Goal: Transaction & Acquisition: Purchase product/service

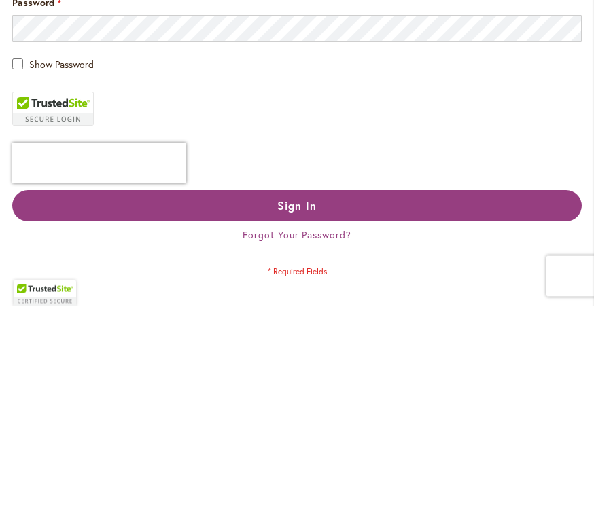
scroll to position [3, 0]
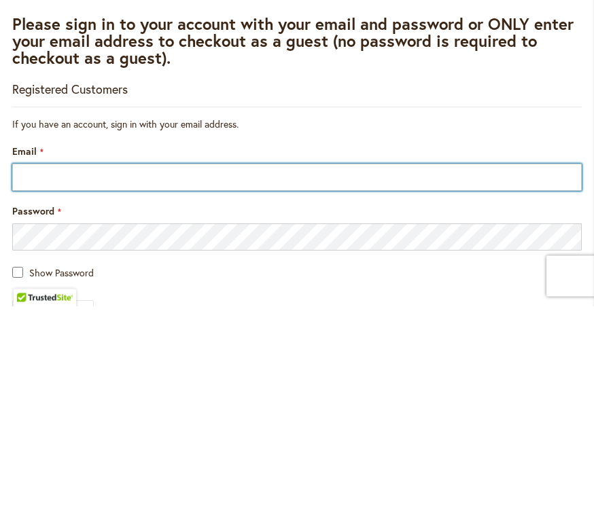
type input "**********"
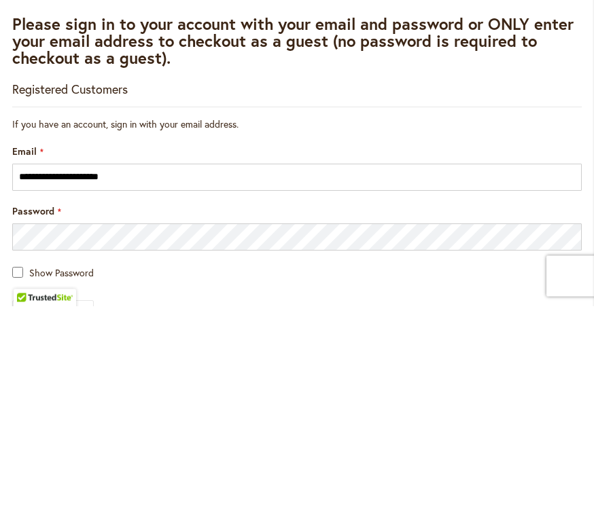
scroll to position [211, 0]
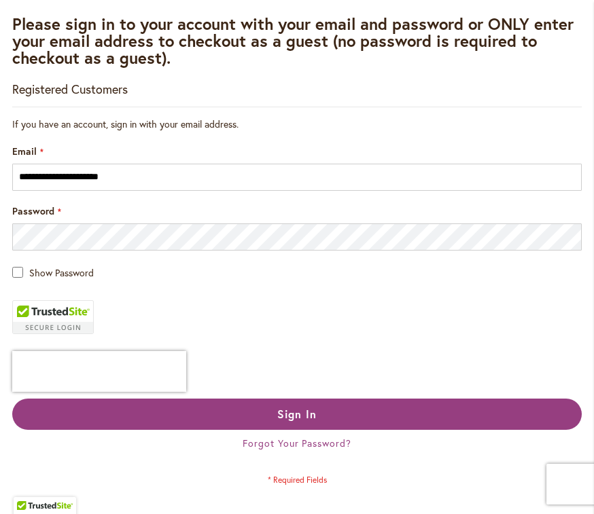
click at [275, 421] on button "Sign In" at bounding box center [297, 414] width 570 height 31
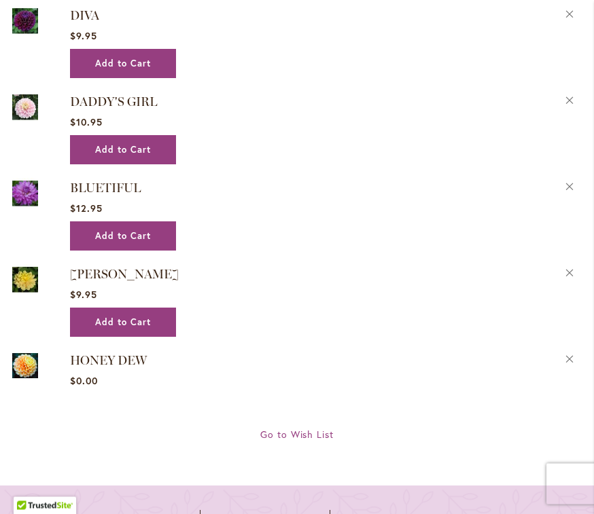
scroll to position [2365, 0]
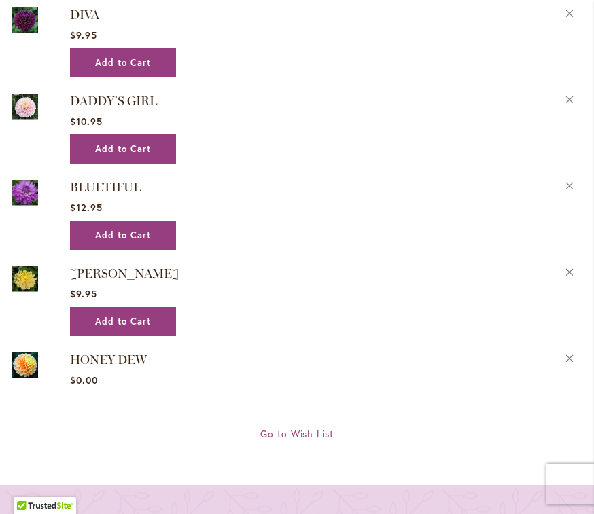
click at [305, 427] on span "Go to Wish List" at bounding box center [297, 433] width 74 height 13
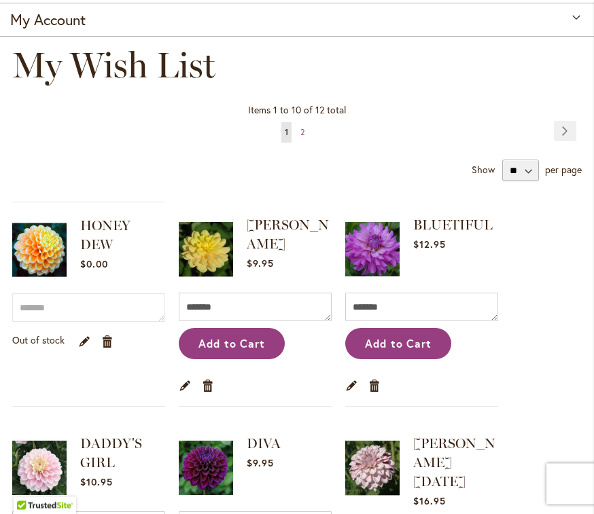
scroll to position [129, 0]
click at [530, 170] on select "** ** **" at bounding box center [520, 171] width 37 height 22
select select "**********"
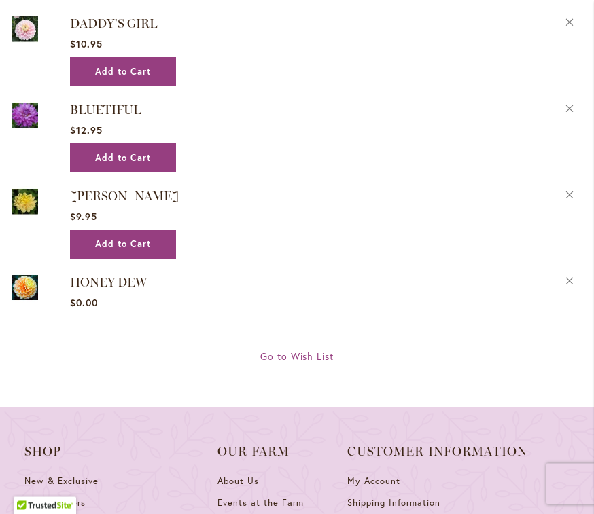
scroll to position [2322, 0]
click at [305, 350] on span "Go to Wish List" at bounding box center [297, 356] width 74 height 13
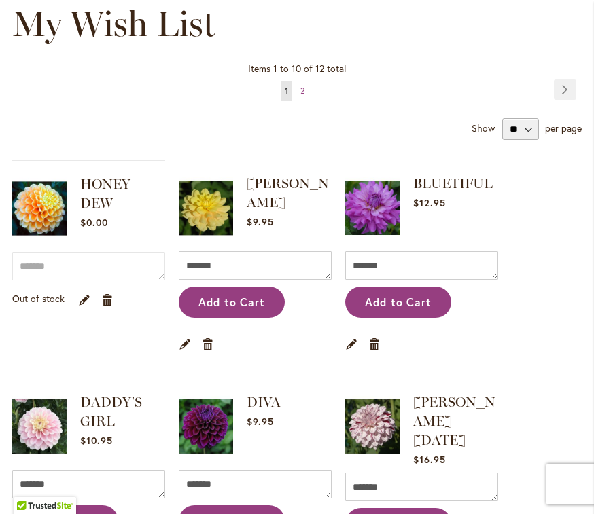
scroll to position [171, 0]
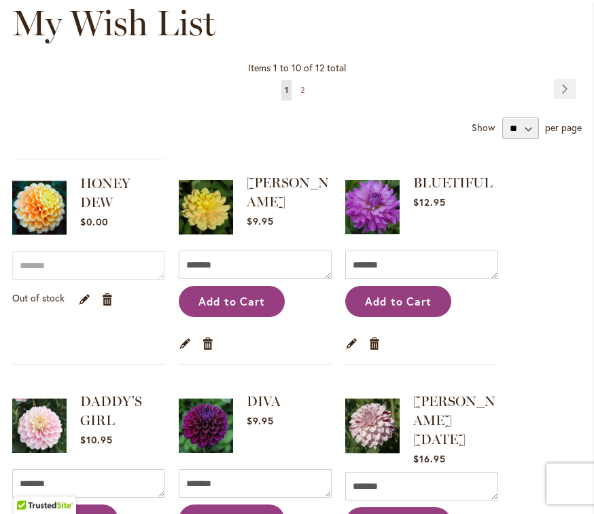
click at [302, 92] on span "2" at bounding box center [302, 91] width 4 height 10
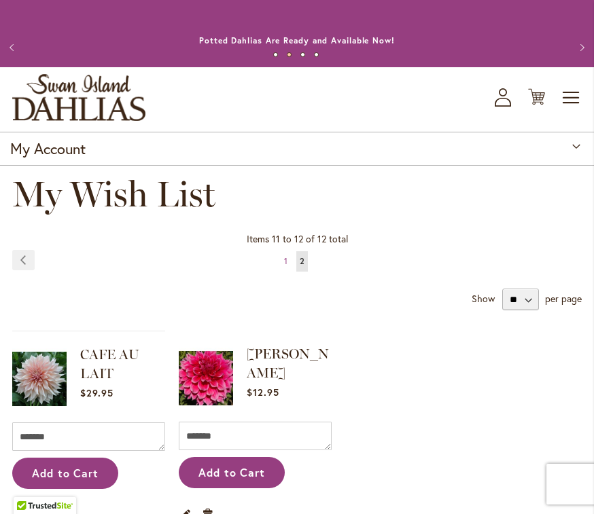
click at [574, 99] on span "Toggle Nav" at bounding box center [571, 97] width 20 height 27
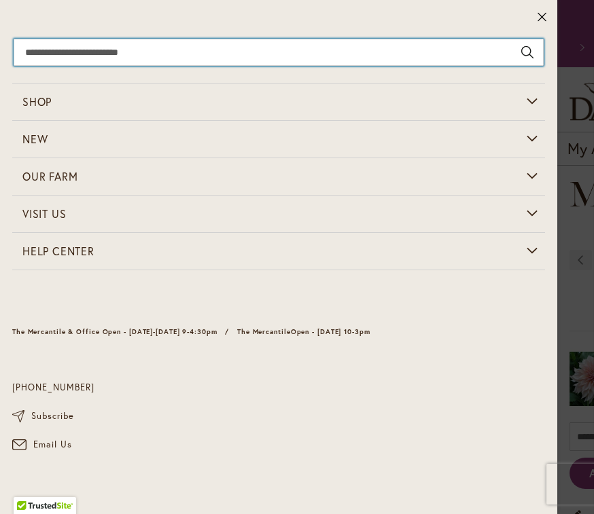
click at [90, 47] on input "Search" at bounding box center [279, 52] width 530 height 27
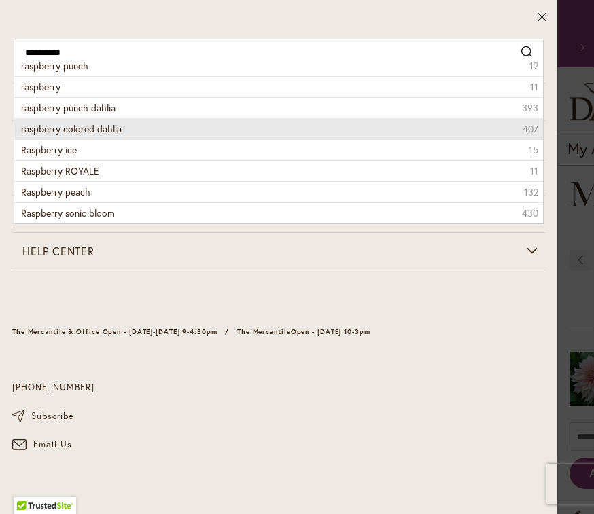
click at [154, 126] on li "raspberry colored dahlia 407" at bounding box center [278, 128] width 529 height 21
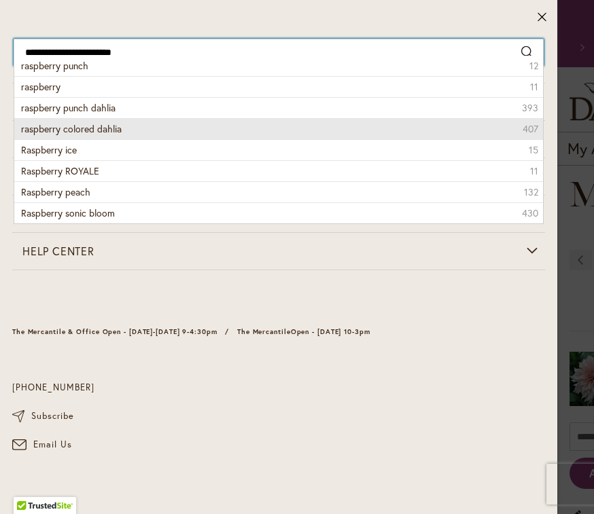
type input "**********"
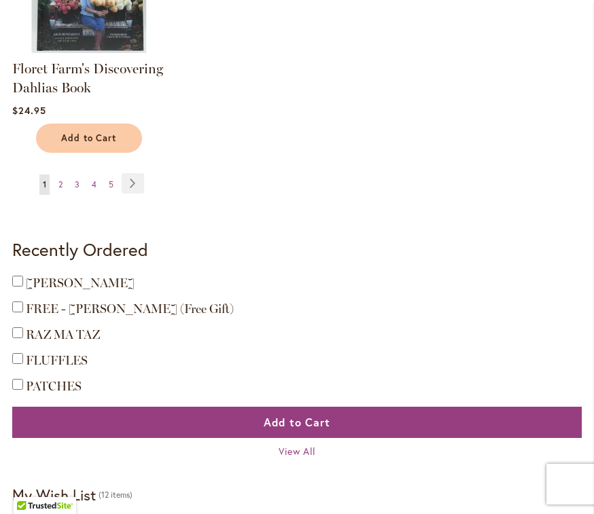
scroll to position [2033, 0]
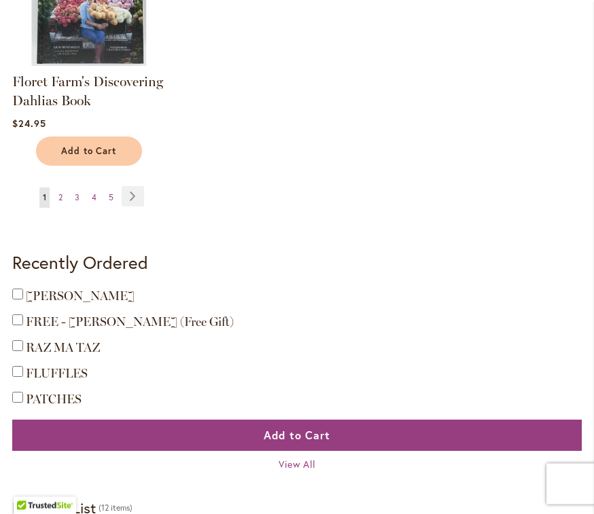
click at [135, 193] on link "Page Next" at bounding box center [133, 197] width 22 height 20
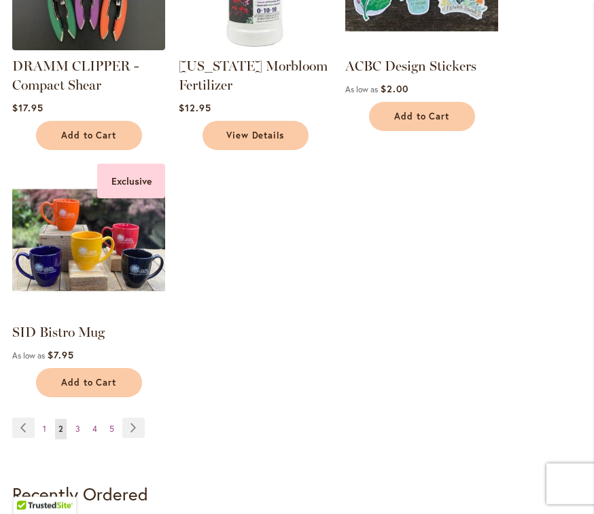
scroll to position [1731, 0]
click at [133, 426] on link "Page Next" at bounding box center [133, 428] width 22 height 20
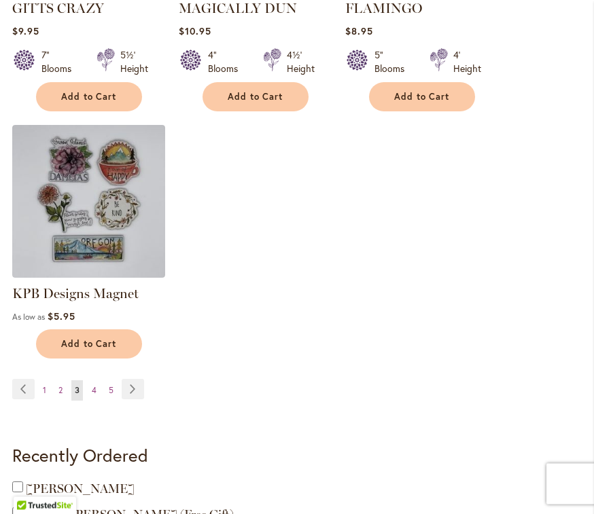
scroll to position [1808, 0]
click at [130, 391] on link "Page Next" at bounding box center [133, 389] width 22 height 20
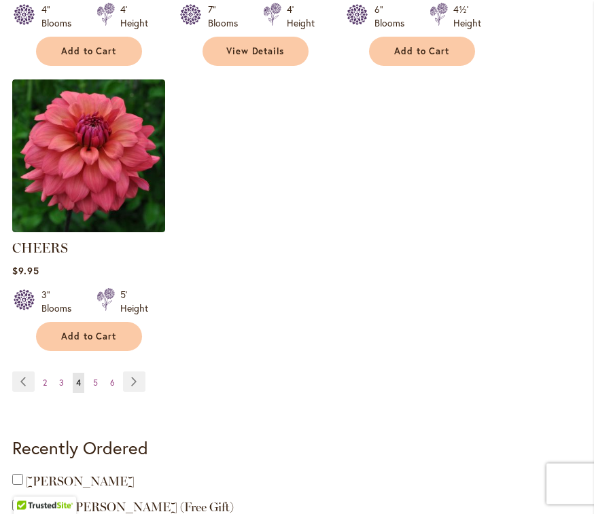
scroll to position [1905, 0]
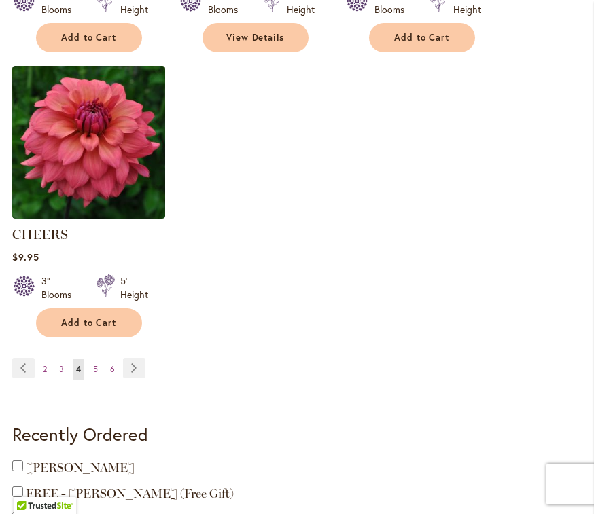
click at [136, 358] on link "Page Next" at bounding box center [134, 368] width 22 height 20
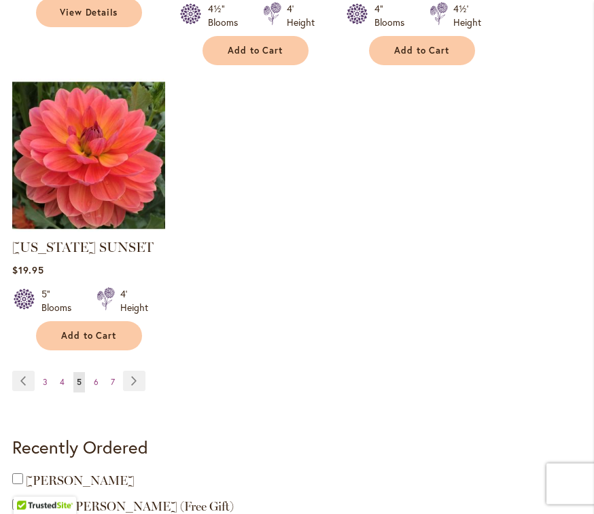
scroll to position [1856, 0]
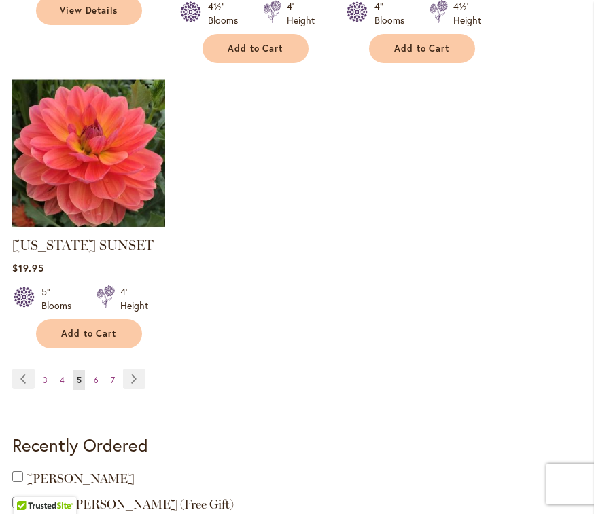
click at [135, 381] on link "Page Next" at bounding box center [134, 379] width 22 height 20
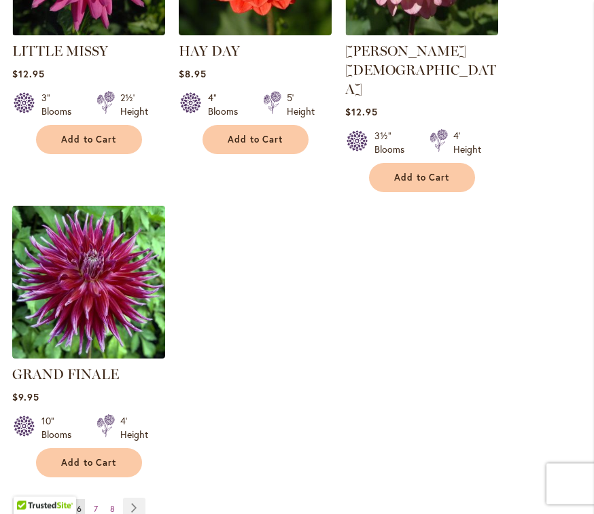
scroll to position [1786, 0]
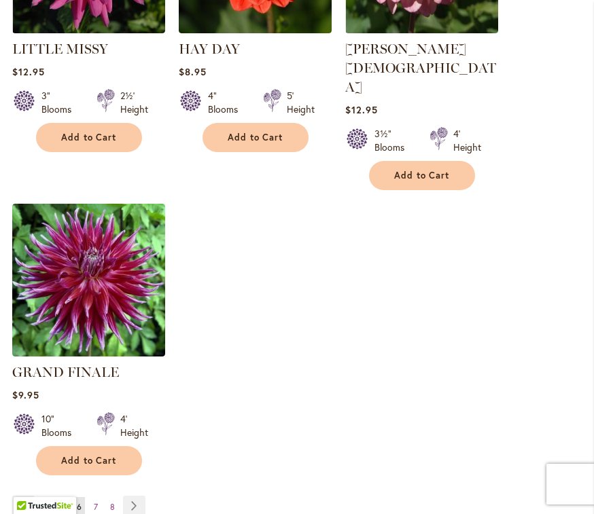
click at [130, 496] on link "Page Next" at bounding box center [134, 506] width 22 height 20
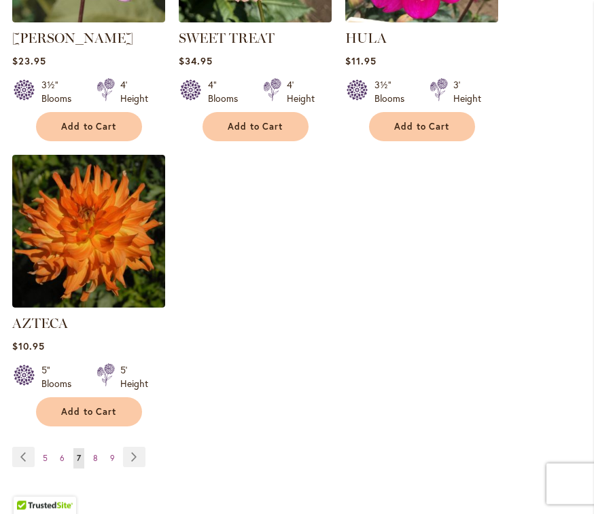
scroll to position [1816, 0]
click at [136, 447] on link "Page Next" at bounding box center [134, 457] width 22 height 20
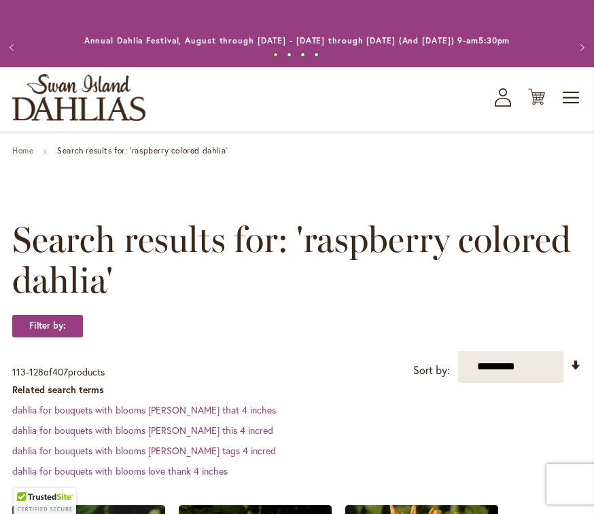
click at [574, 94] on span "Toggle Nav" at bounding box center [571, 97] width 20 height 27
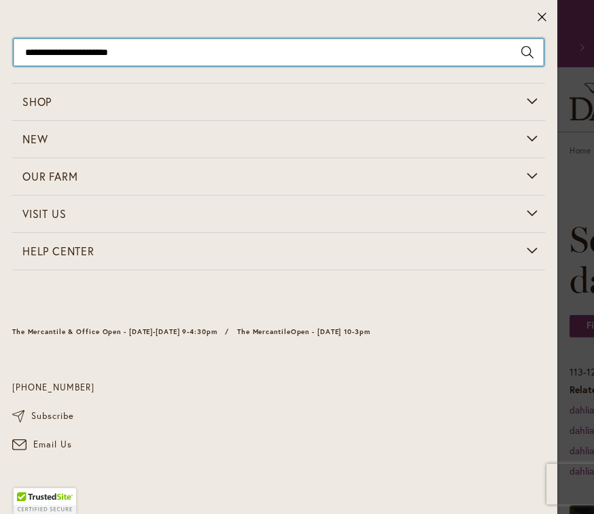
click at [56, 48] on input "**********" at bounding box center [279, 52] width 530 height 27
click at [169, 43] on input "**********" at bounding box center [279, 52] width 530 height 27
click at [176, 52] on input "**********" at bounding box center [279, 52] width 530 height 27
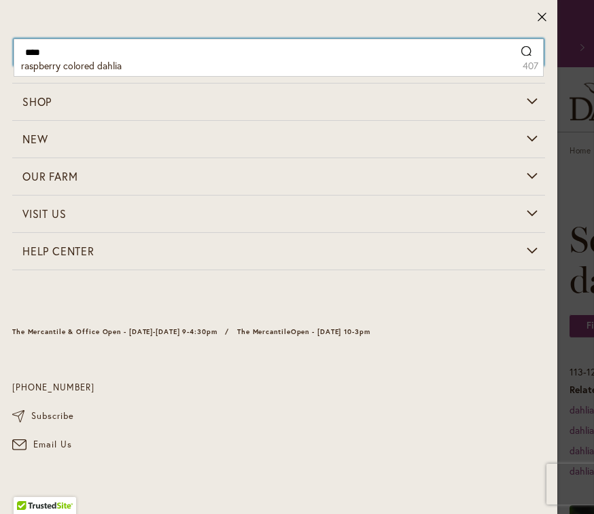
type input "***"
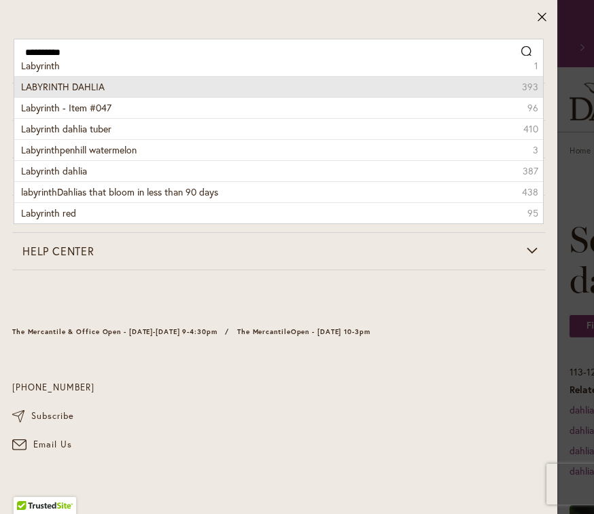
click at [117, 85] on li "LABYRINTH DAHLIA 393" at bounding box center [278, 86] width 529 height 21
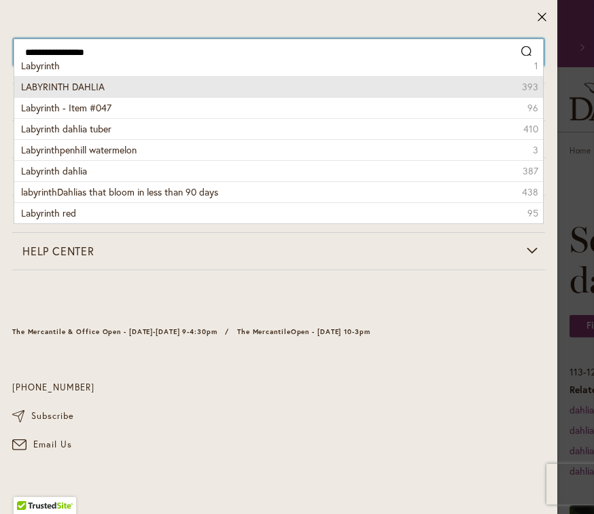
type input "**********"
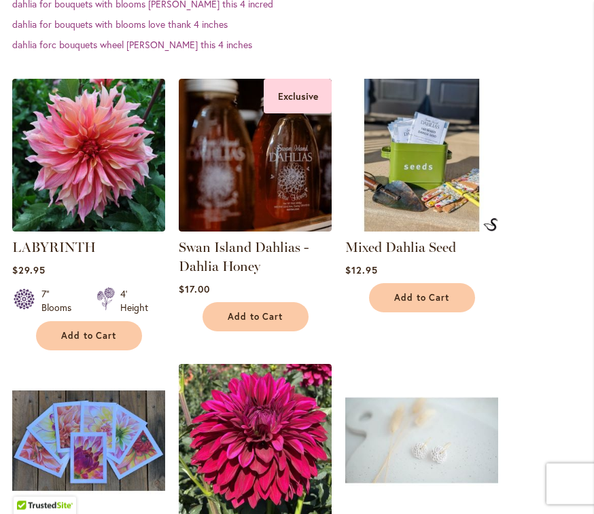
scroll to position [427, 0]
click at [57, 243] on link "LABYRINTH" at bounding box center [54, 247] width 84 height 16
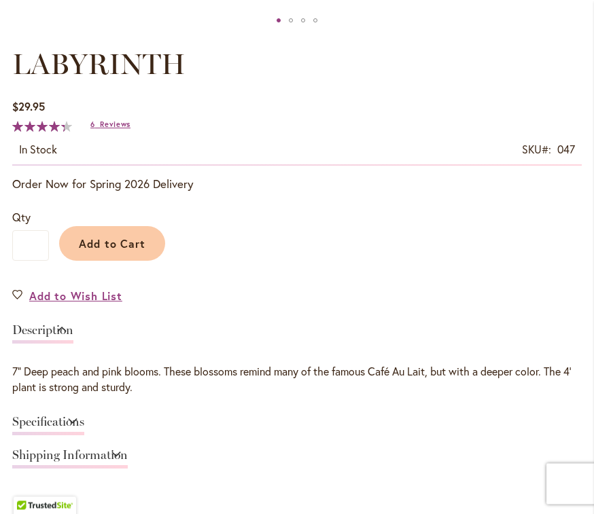
scroll to position [761, 0]
click at [22, 294] on link "Add to Wish List" at bounding box center [67, 296] width 110 height 16
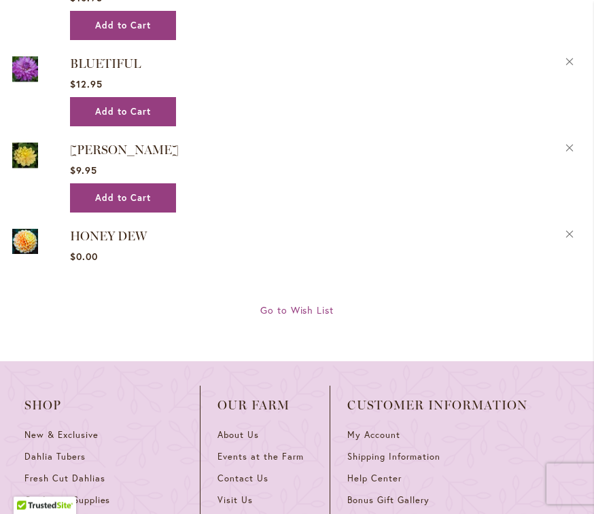
scroll to position [2610, 0]
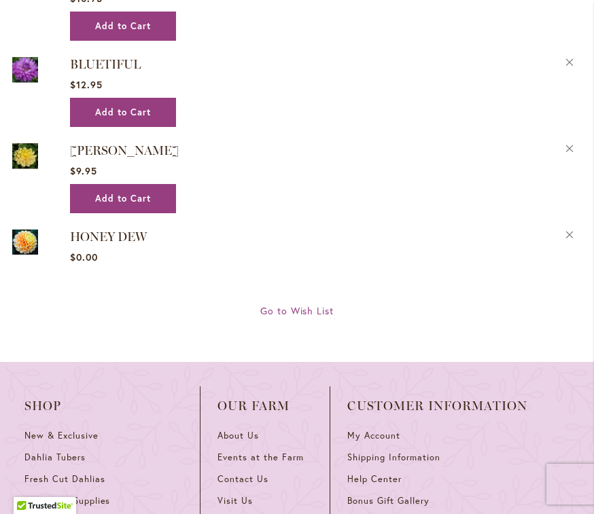
click at [285, 304] on span "Go to Wish List" at bounding box center [297, 310] width 74 height 13
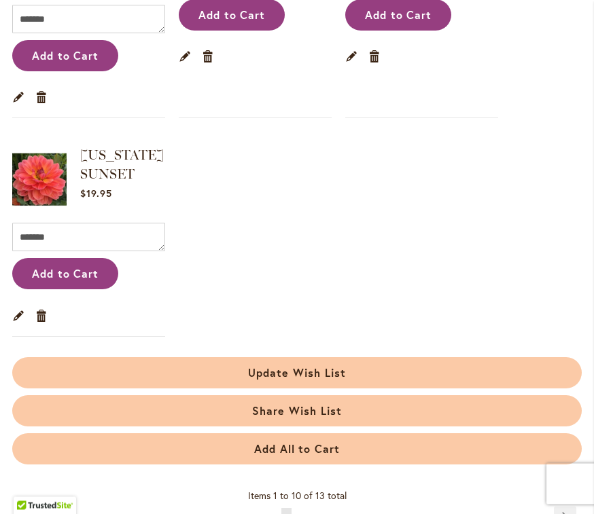
scroll to position [898, 0]
click at [304, 508] on link "Page 2" at bounding box center [302, 518] width 11 height 20
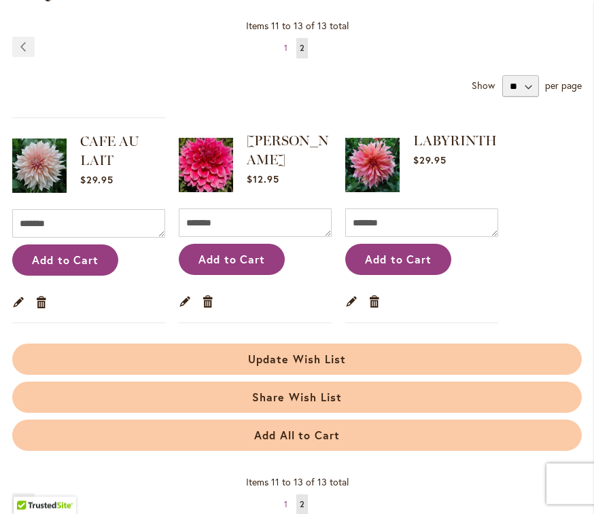
scroll to position [211, 0]
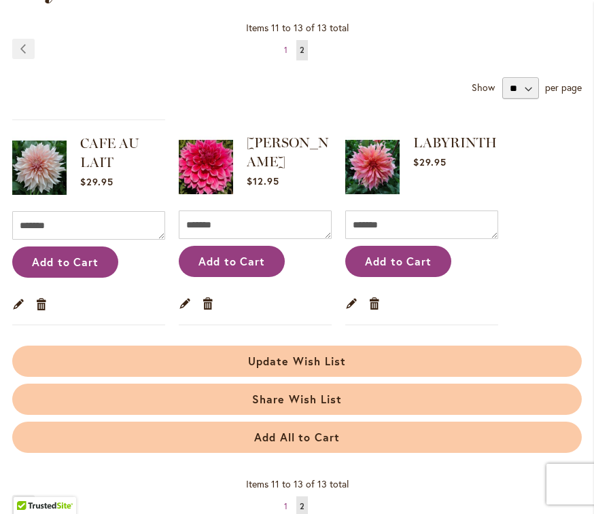
click at [412, 260] on span "Add to Cart" at bounding box center [398, 261] width 67 height 14
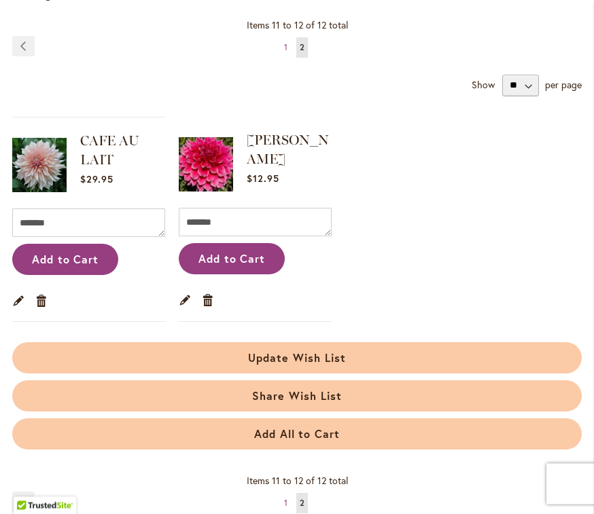
scroll to position [250, 0]
click at [240, 257] on span "Add to Cart" at bounding box center [231, 258] width 67 height 14
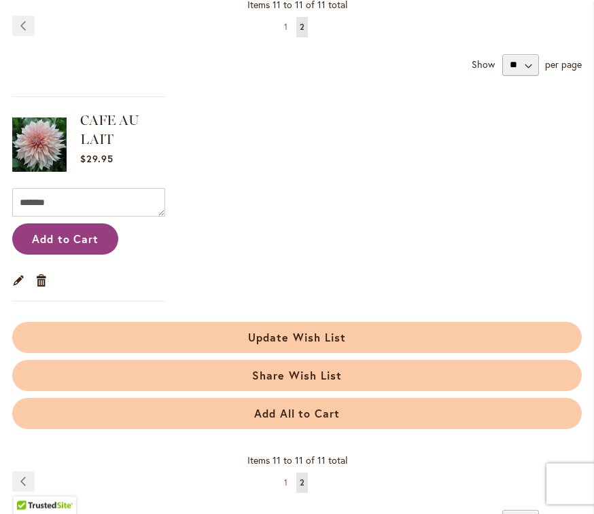
click at [74, 238] on span "Add to Cart" at bounding box center [65, 239] width 67 height 14
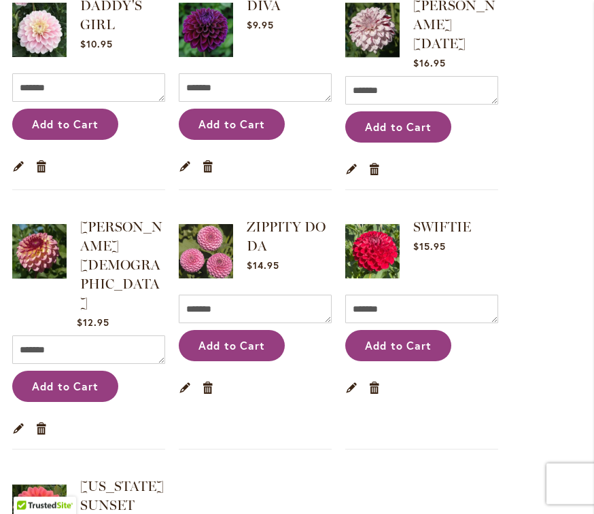
scroll to position [542, 0]
click at [394, 340] on span "Add to Cart" at bounding box center [398, 345] width 67 height 14
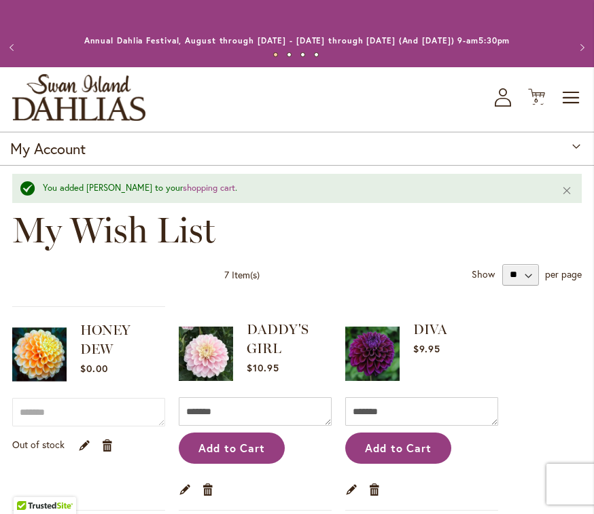
click at [413, 445] on span "Add to Cart" at bounding box center [398, 448] width 67 height 14
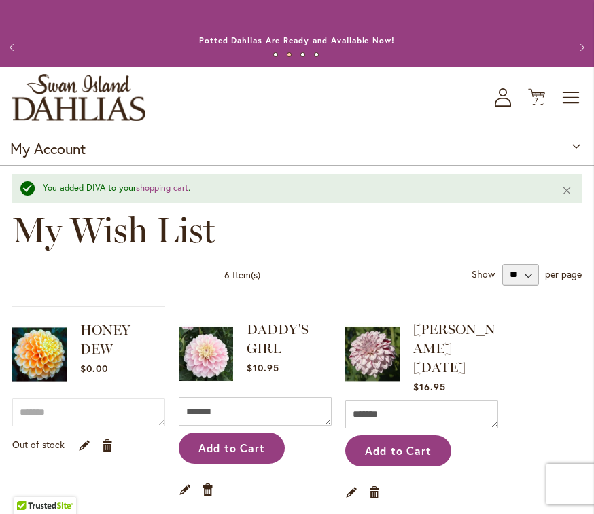
click at [236, 447] on span "Add to Cart" at bounding box center [231, 448] width 67 height 14
click at [538, 96] on span "7" at bounding box center [537, 100] width 4 height 9
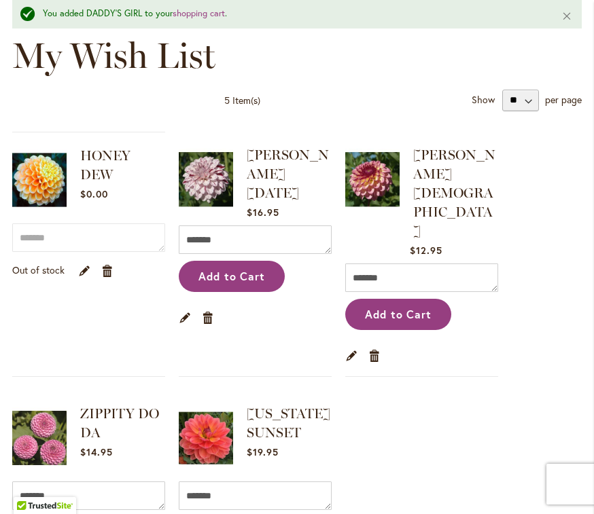
scroll to position [174, 0]
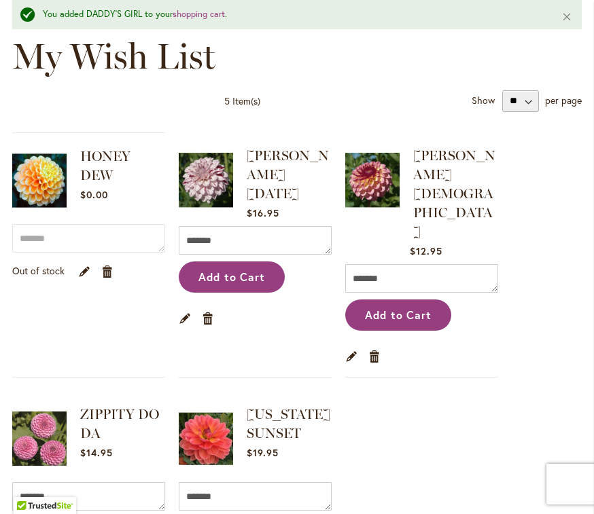
click at [409, 308] on span "Add to Cart" at bounding box center [398, 315] width 67 height 14
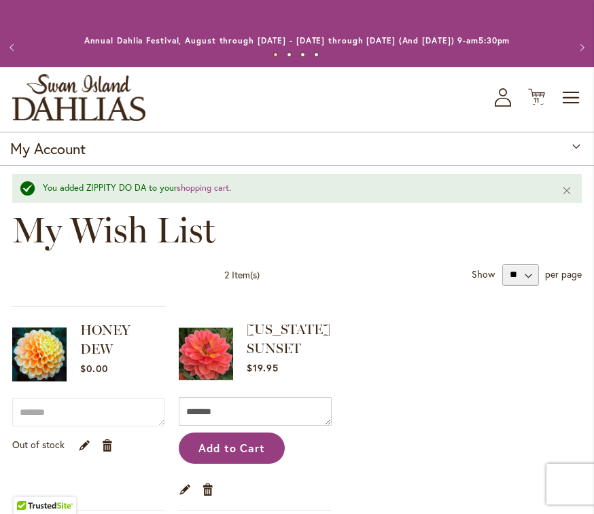
click at [245, 450] on span "Add to Cart" at bounding box center [231, 448] width 67 height 14
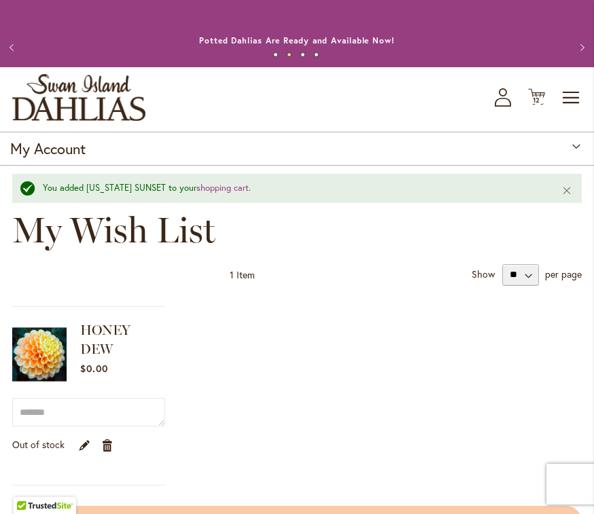
click at [544, 97] on icon at bounding box center [536, 97] width 17 height 16
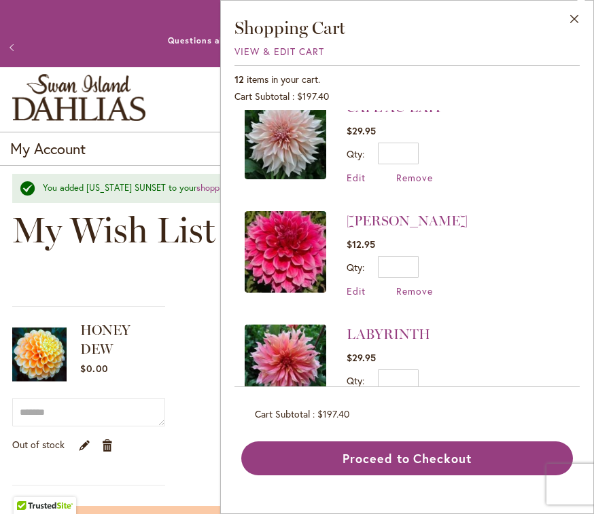
scroll to position [1062, 0]
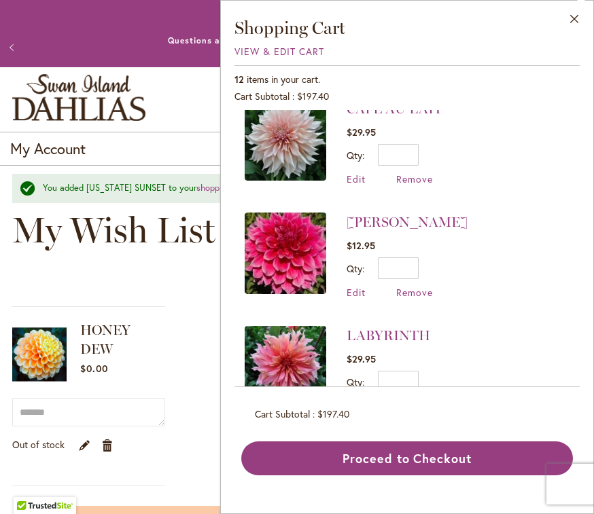
click at [465, 476] on button "Proceed to Checkout" at bounding box center [407, 459] width 332 height 34
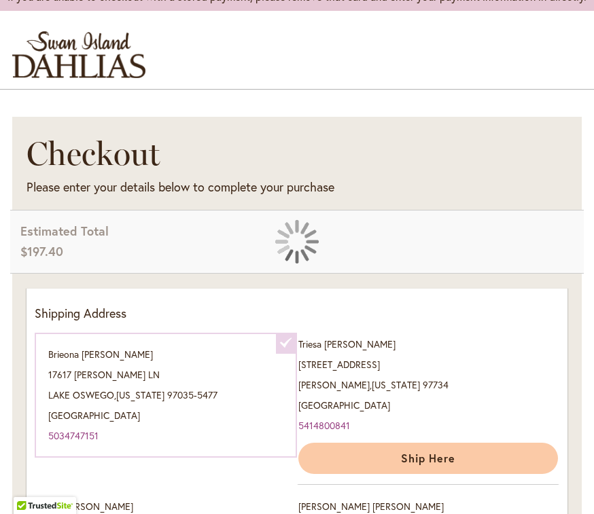
scroll to position [114, 0]
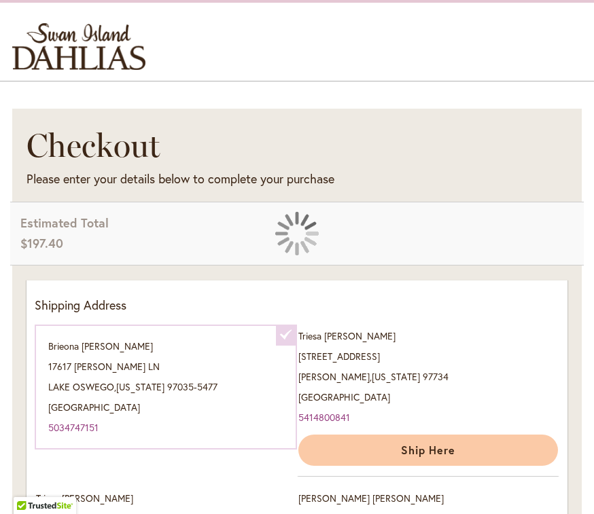
select select "**********"
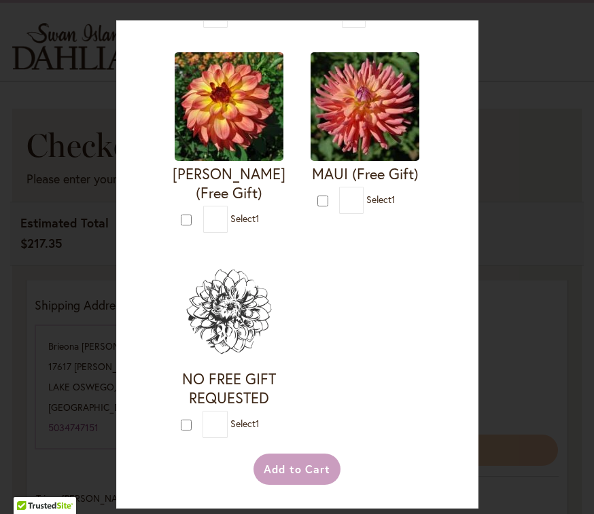
scroll to position [1546, 0]
type input "*"
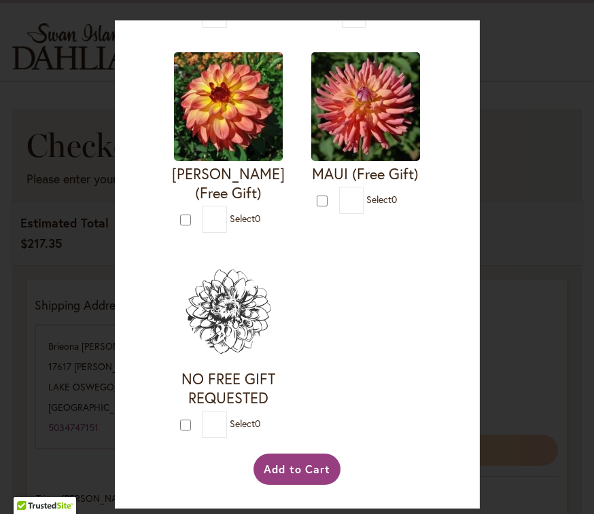
scroll to position [3095, 0]
click at [312, 485] on button "Add to Cart" at bounding box center [297, 469] width 88 height 31
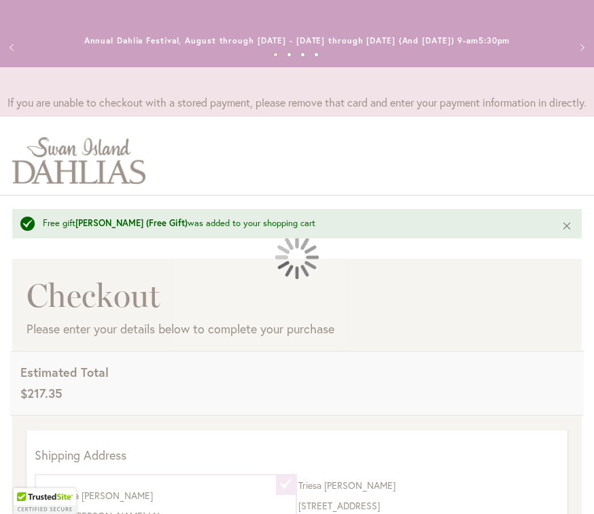
select select "**********"
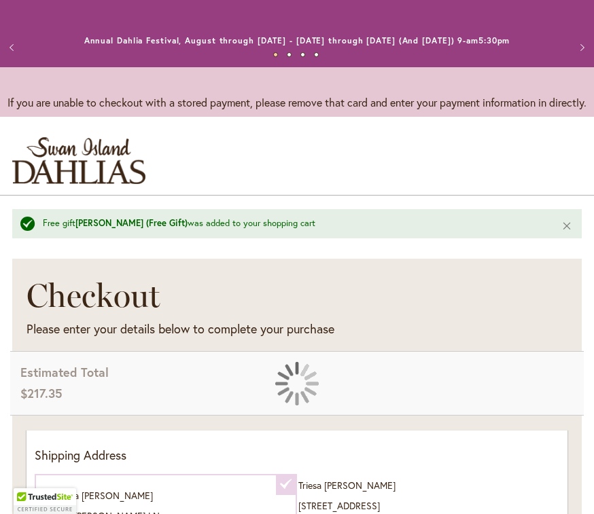
scroll to position [137, 0]
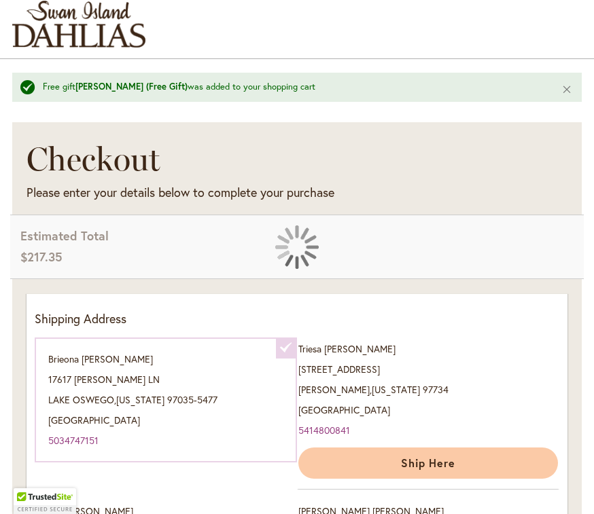
click at [434, 452] on button "Ship Here" at bounding box center [428, 463] width 260 height 31
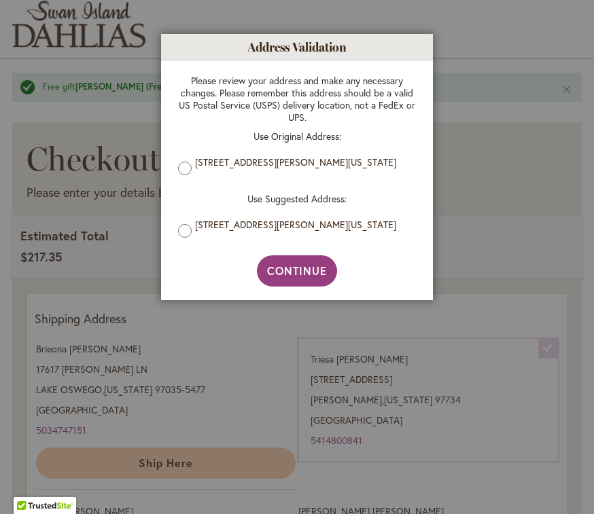
click at [304, 274] on span "Continue" at bounding box center [297, 271] width 60 height 14
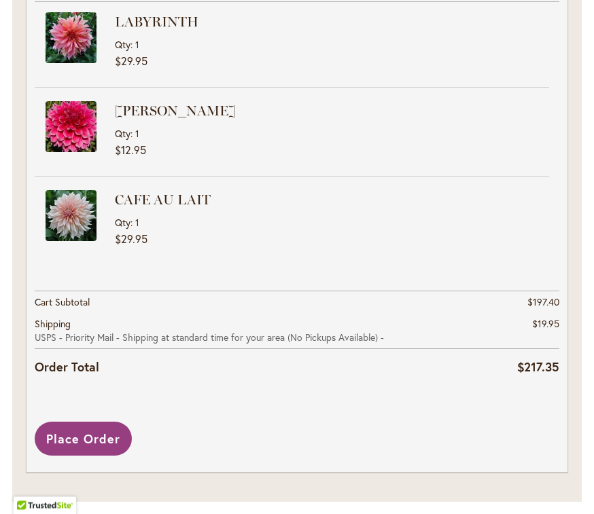
scroll to position [1960, 0]
click at [84, 432] on span "Place Order" at bounding box center [83, 440] width 74 height 16
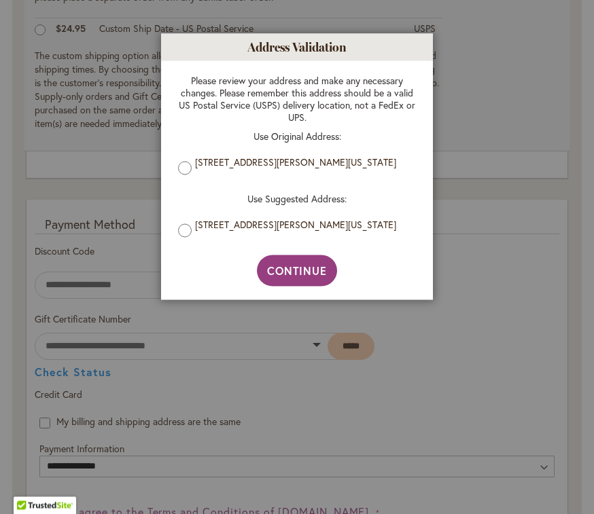
scroll to position [1143, 0]
click at [307, 276] on span "Continue" at bounding box center [297, 271] width 60 height 14
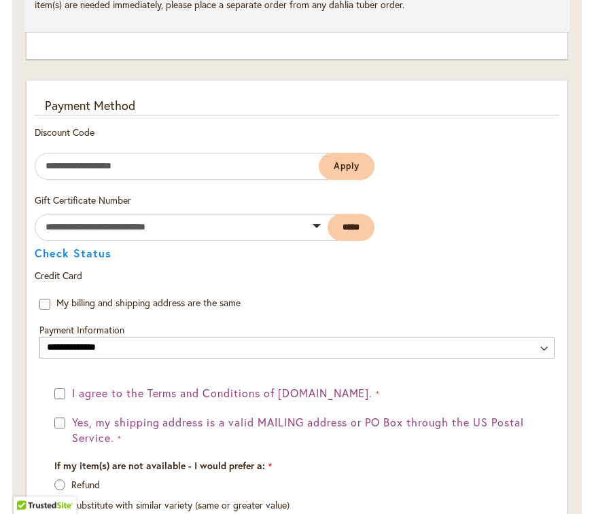
scroll to position [1262, 0]
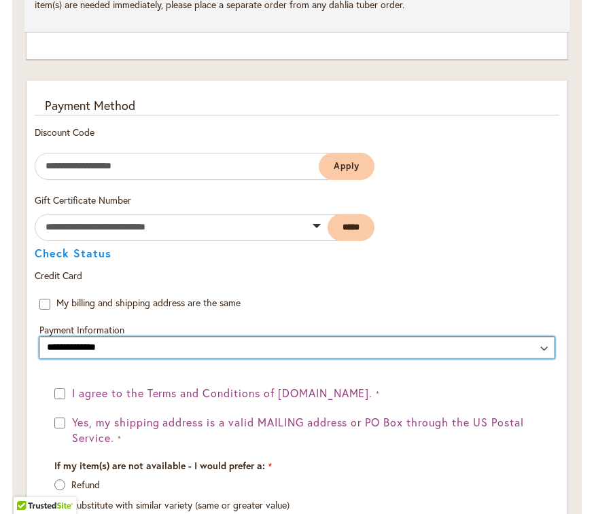
click at [200, 347] on select "**********" at bounding box center [296, 348] width 515 height 22
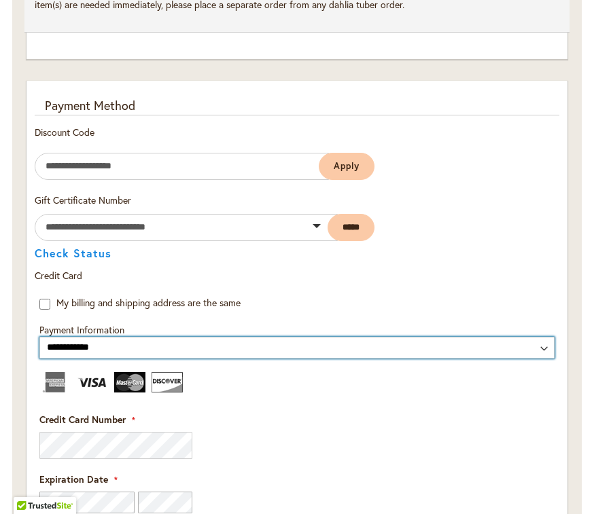
click at [70, 348] on select "**********" at bounding box center [296, 348] width 515 height 22
click at [58, 341] on select "**********" at bounding box center [296, 348] width 515 height 22
click at [143, 345] on select "**********" at bounding box center [296, 348] width 515 height 22
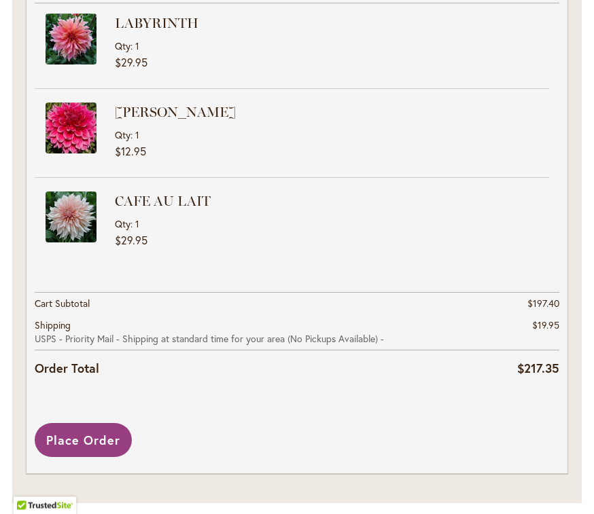
scroll to position [2203, 0]
click at [77, 433] on span "Place Order" at bounding box center [83, 441] width 74 height 16
click at [94, 433] on span "Place Order" at bounding box center [83, 441] width 74 height 16
click at [87, 433] on span "Place Order" at bounding box center [83, 441] width 74 height 16
click at [98, 437] on span "Place Order" at bounding box center [83, 441] width 74 height 16
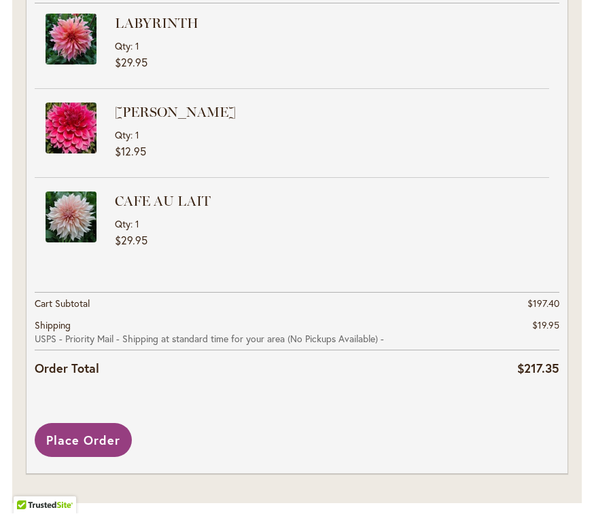
click at [98, 440] on span "Place Order" at bounding box center [83, 441] width 74 height 16
click at [100, 434] on span "Place Order" at bounding box center [83, 441] width 74 height 16
click at [84, 442] on button "Place Order" at bounding box center [83, 441] width 97 height 34
click at [82, 440] on span "Place Order" at bounding box center [83, 441] width 74 height 16
click at [77, 433] on span "Place Order" at bounding box center [83, 441] width 74 height 16
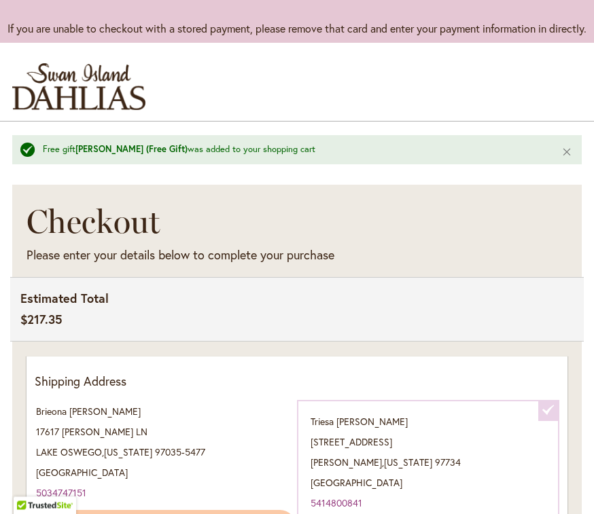
scroll to position [0, 0]
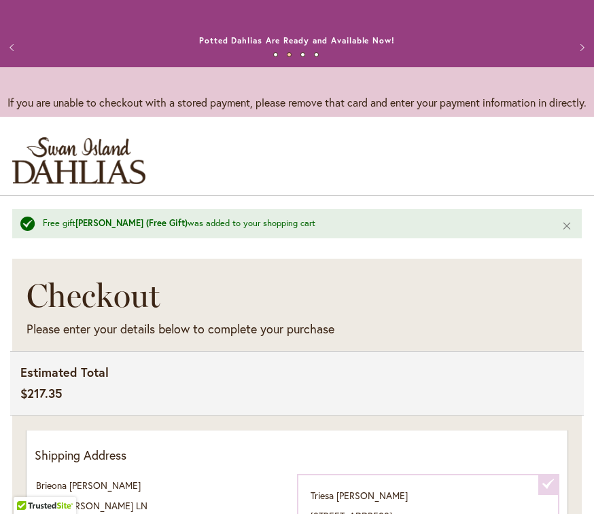
click at [582, 43] on button "Next" at bounding box center [580, 47] width 27 height 27
click at [577, 46] on button "Next" at bounding box center [580, 47] width 27 height 27
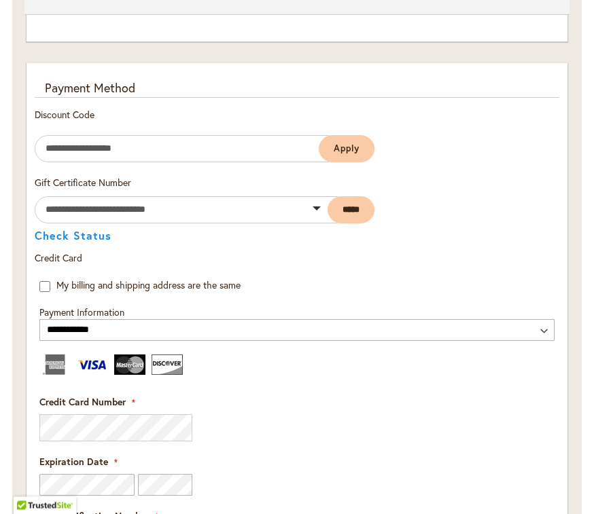
scroll to position [1290, 0]
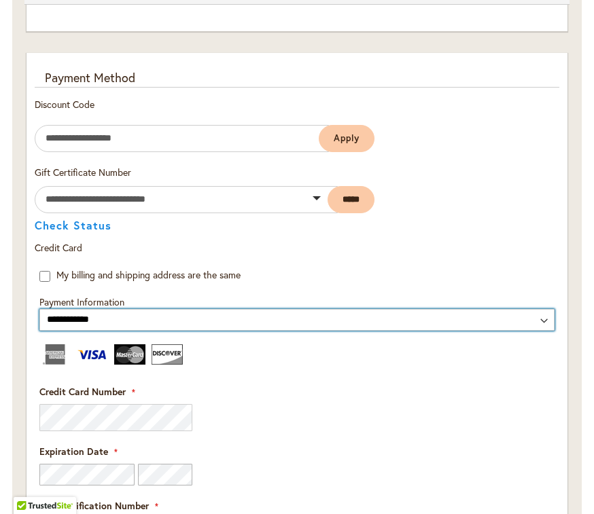
click at [542, 319] on select "**********" at bounding box center [296, 320] width 515 height 22
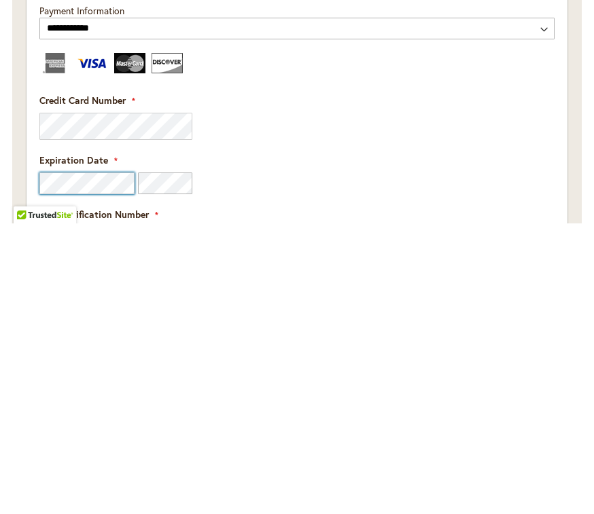
scroll to position [1581, 0]
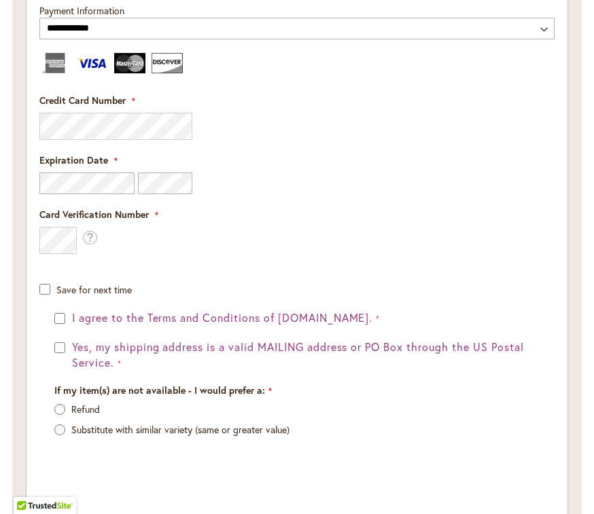
click at [84, 237] on span "What is this?" at bounding box center [89, 238] width 15 height 20
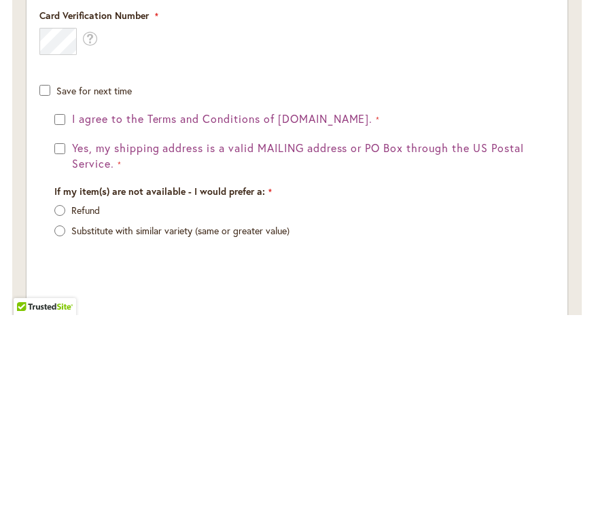
click at [48, 281] on div "Save for next time" at bounding box center [296, 289] width 515 height 16
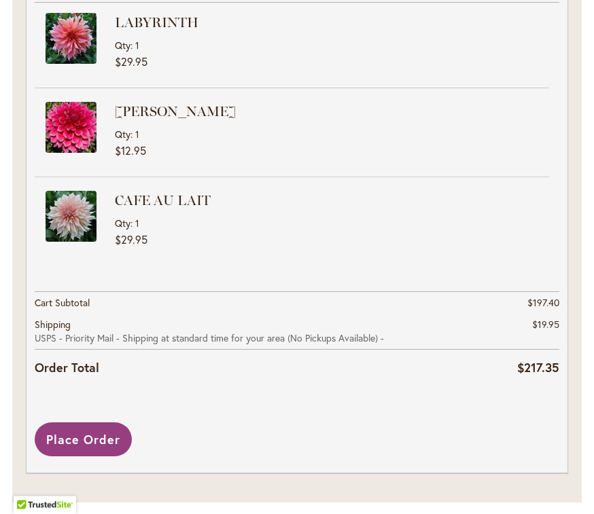
scroll to position [2203, 0]
click at [101, 434] on span "Place Order" at bounding box center [83, 441] width 74 height 16
click at [103, 433] on span "Place Order" at bounding box center [83, 441] width 74 height 16
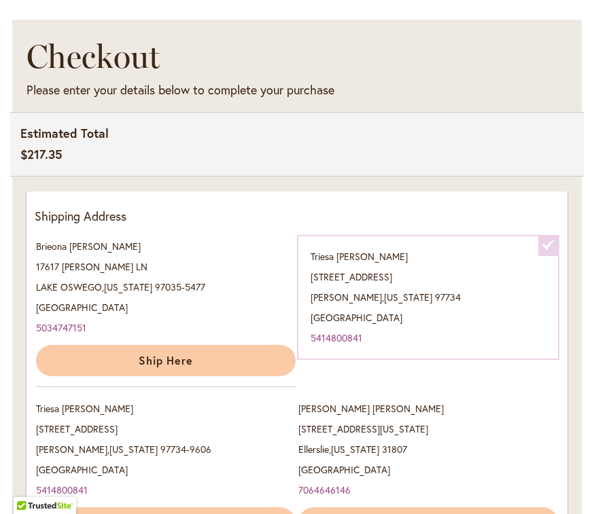
scroll to position [234, 0]
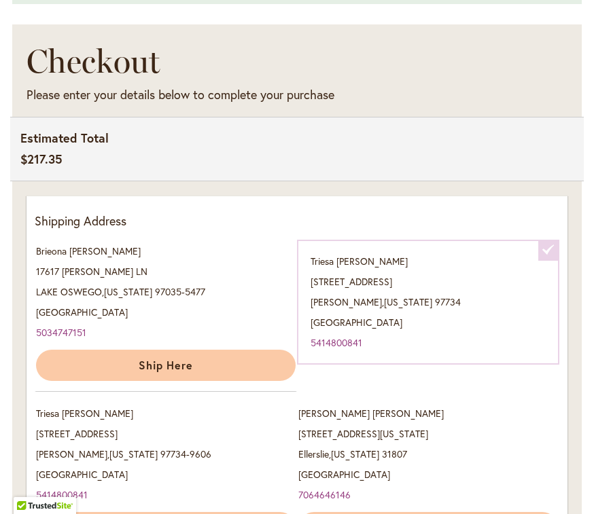
click at [465, 300] on div "Triesa Whitaker 6289 SW Bear Drive Culver , Oregon 97734 United States 54148008…" at bounding box center [428, 302] width 262 height 125
click at [500, 296] on div "Triesa Whitaker 6289 SW Bear Drive Culver , Oregon 97734 United States 54148008…" at bounding box center [428, 302] width 262 height 125
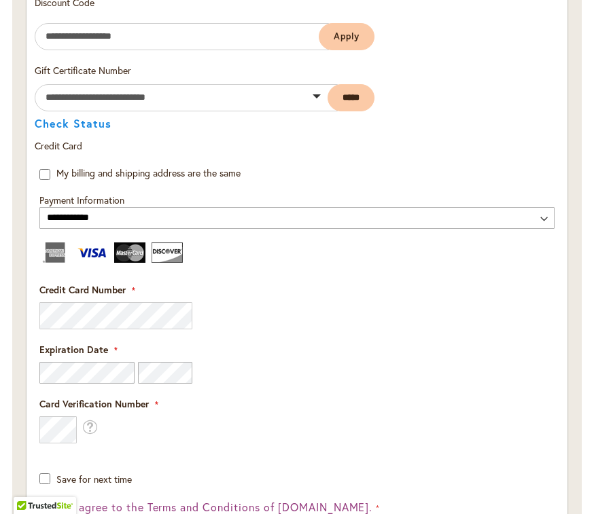
scroll to position [1393, 0]
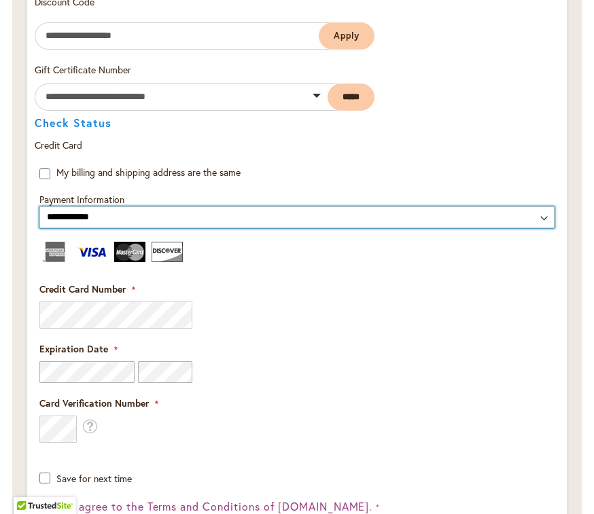
click at [542, 214] on select "**********" at bounding box center [296, 218] width 515 height 22
select select "**********"
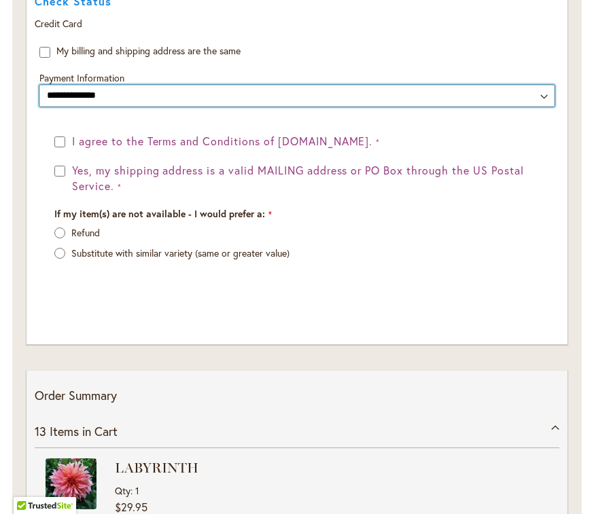
scroll to position [1507, 0]
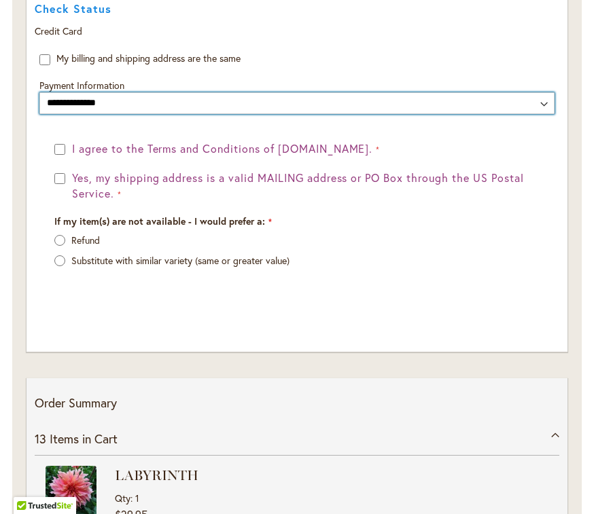
click at [198, 97] on select "**********" at bounding box center [296, 103] width 515 height 22
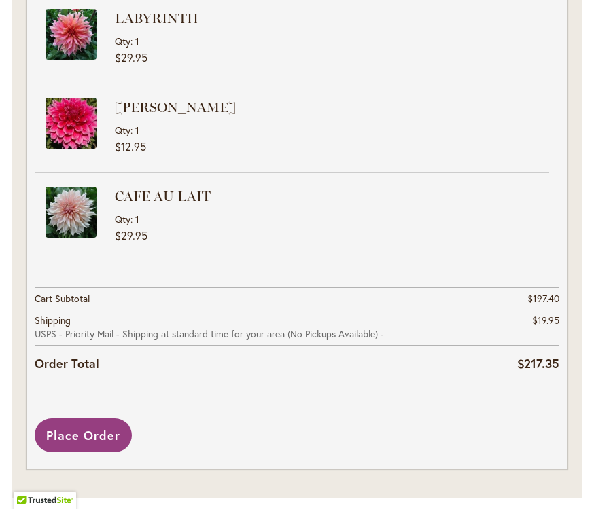
scroll to position [2203, 0]
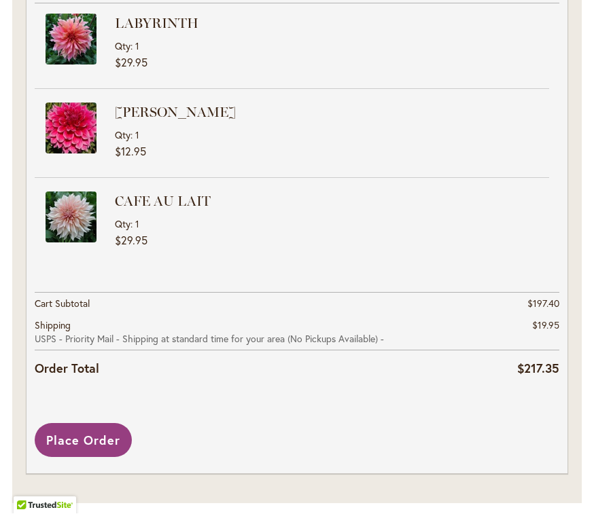
click at [103, 433] on span "Place Order" at bounding box center [83, 441] width 74 height 16
click at [107, 435] on span "Place Order" at bounding box center [83, 441] width 74 height 16
click at [113, 433] on span "Place Order" at bounding box center [83, 441] width 74 height 16
click at [116, 433] on span "Place Order" at bounding box center [83, 441] width 74 height 16
click at [114, 433] on span "Place Order" at bounding box center [83, 441] width 74 height 16
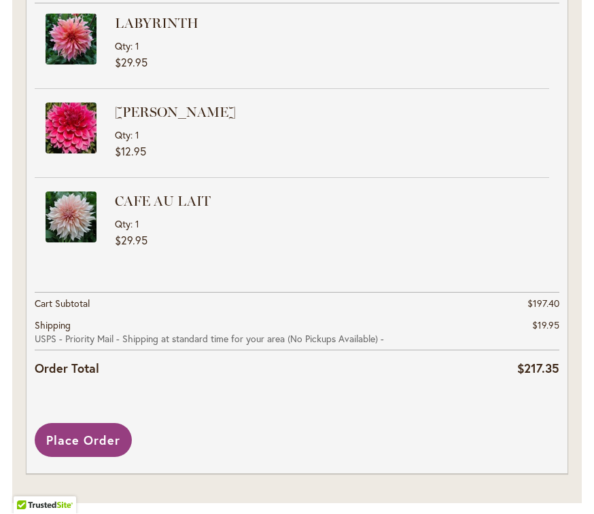
click at [116, 424] on button "Place Order" at bounding box center [83, 441] width 97 height 34
click at [113, 424] on button "Place Order" at bounding box center [83, 441] width 97 height 34
click at [111, 434] on span "Place Order" at bounding box center [83, 441] width 74 height 16
click at [111, 442] on button "Place Order" at bounding box center [83, 441] width 97 height 34
select select
